Goal: Task Accomplishment & Management: Use online tool/utility

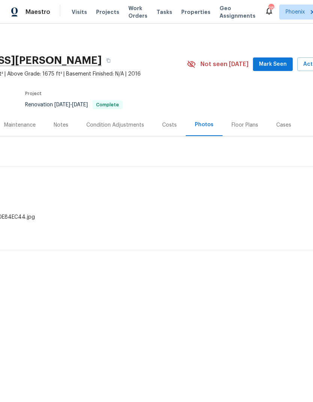
scroll to position [0, 86]
click at [311, 62] on span "Actions" at bounding box center [318, 64] width 30 height 9
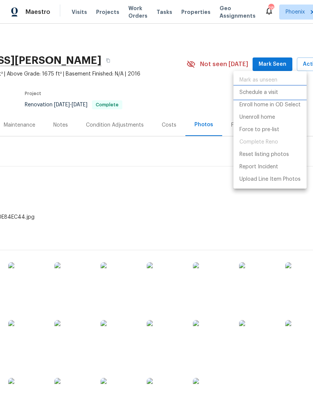
click at [272, 94] on p "Schedule a visit" at bounding box center [259, 93] width 39 height 8
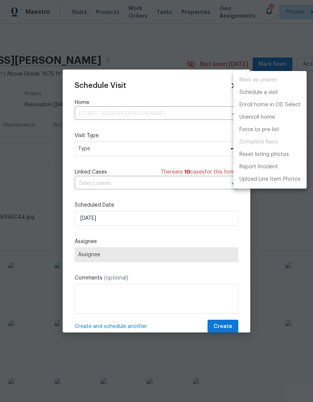
click at [173, 150] on div at bounding box center [156, 201] width 313 height 402
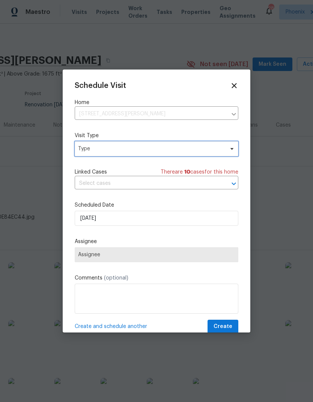
click at [183, 148] on span "Type" at bounding box center [151, 149] width 146 height 8
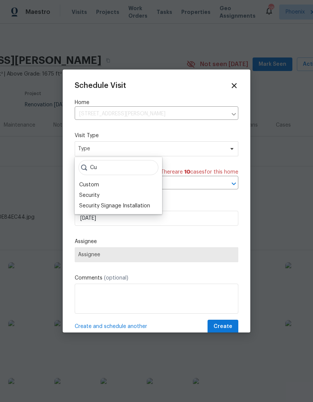
type input "Cu"
click at [95, 184] on div "Custom" at bounding box center [89, 185] width 20 height 8
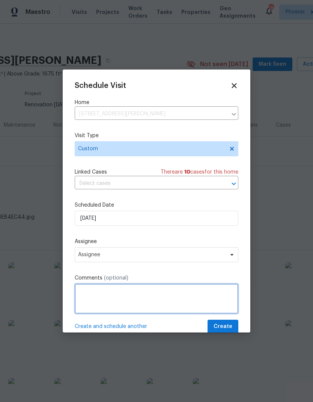
click at [184, 293] on textarea at bounding box center [157, 299] width 164 height 30
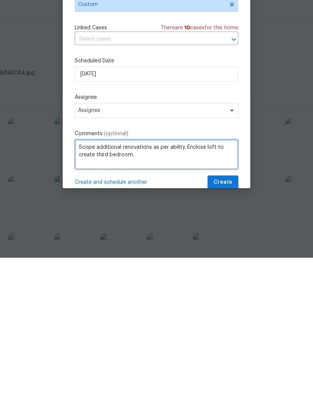
type textarea "Scope additional renovations as per ability. Enclose loft to create third bedro…"
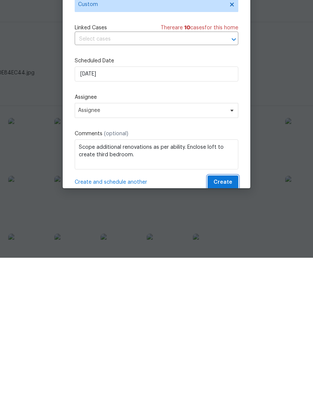
click at [227, 320] on button "Create" at bounding box center [223, 327] width 31 height 14
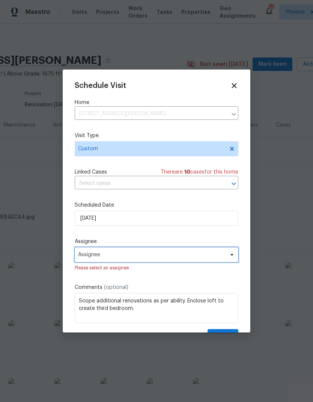
click at [205, 258] on span "Assignee" at bounding box center [151, 255] width 147 height 6
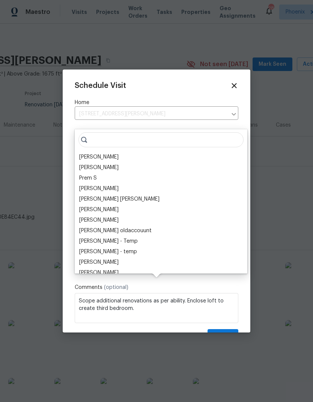
click at [98, 132] on input "search" at bounding box center [161, 139] width 165 height 15
click at [102, 129] on div "[PERSON_NAME] [PERSON_NAME] B Prem S [PERSON_NAME] [PERSON_NAME] [PERSON_NAME] …" at bounding box center [161, 201] width 173 height 144
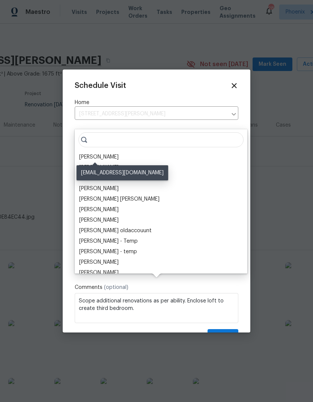
click at [110, 153] on div "[PERSON_NAME]" at bounding box center [98, 157] width 39 height 8
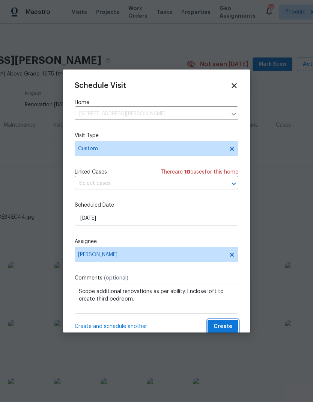
click at [224, 326] on span "Create" at bounding box center [223, 326] width 19 height 9
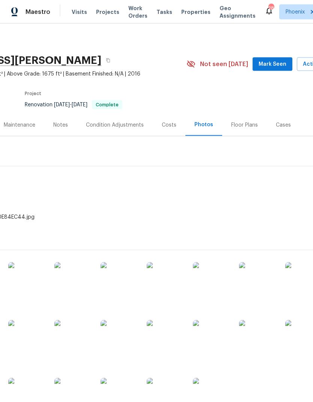
scroll to position [0, 0]
click at [190, 12] on span "Properties" at bounding box center [195, 12] width 29 height 8
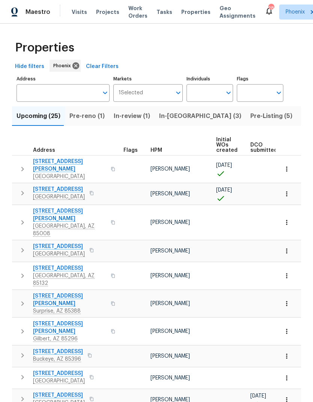
scroll to position [0, 13]
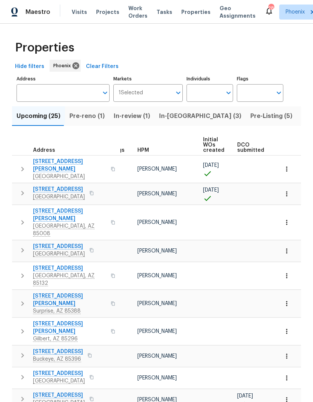
click at [204, 88] on input "Individuals" at bounding box center [204, 93] width 35 height 18
type input "[PERSON_NAME]"
click at [202, 114] on input "checkbox" at bounding box center [201, 117] width 16 height 16
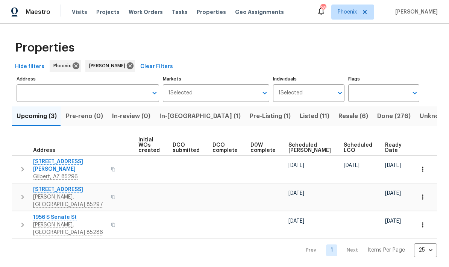
scroll to position [0, 53]
